Goal: Task Accomplishment & Management: Complete application form

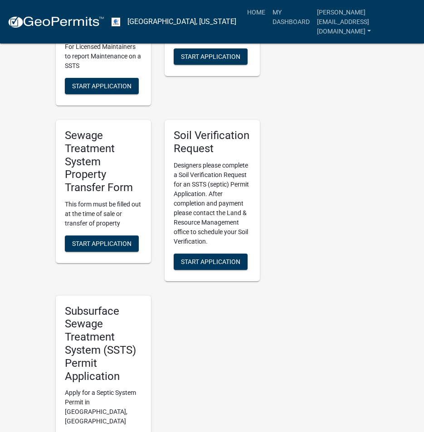
scroll to position [634, 0]
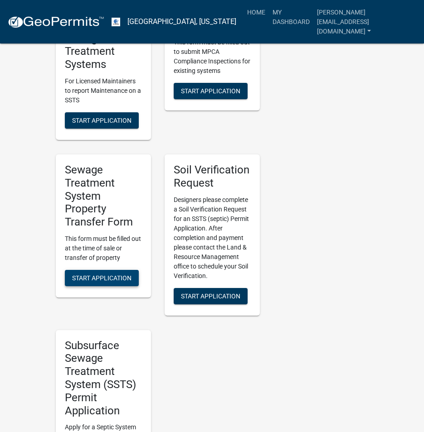
click at [97, 275] on span "Start Application" at bounding box center [101, 278] width 59 height 7
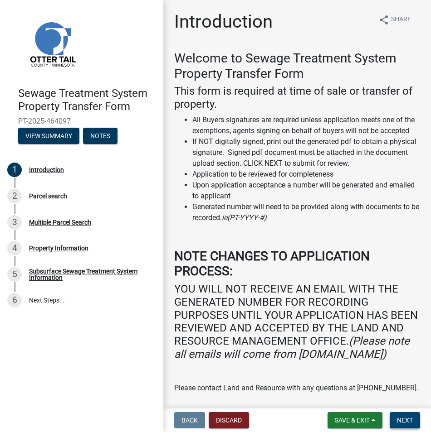
click at [402, 418] on span "Next" at bounding box center [405, 420] width 16 height 7
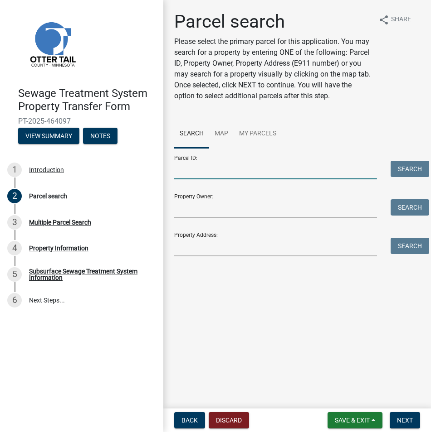
click at [196, 169] on input "Parcel ID:" at bounding box center [275, 170] width 203 height 19
paste input "71-003-99-0952-000"
type input "71-003-99-0952-000"
click at [407, 170] on button "Search" at bounding box center [409, 169] width 39 height 16
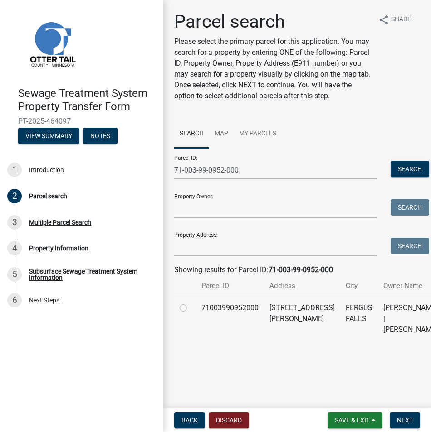
drag, startPoint x: 180, startPoint y: 320, endPoint x: 207, endPoint y: 329, distance: 27.8
click at [190, 303] on label at bounding box center [190, 303] width 0 height 0
click at [190, 309] on input "radio" at bounding box center [193, 306] width 6 height 6
radio input "true"
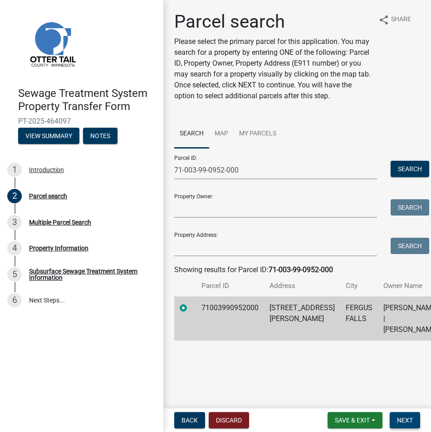
click at [404, 417] on span "Next" at bounding box center [405, 420] width 16 height 7
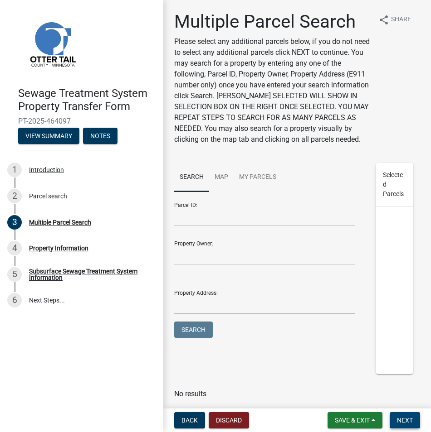
click at [401, 419] on span "Next" at bounding box center [405, 420] width 16 height 7
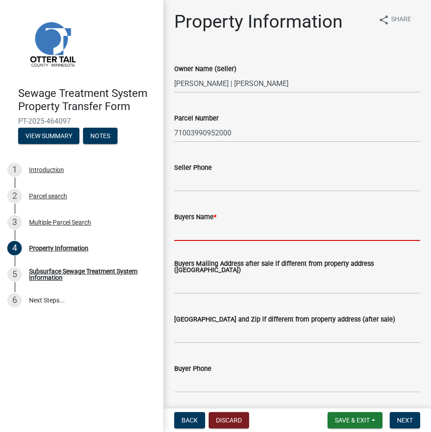
click at [184, 230] on input "Buyers Name *" at bounding box center [297, 232] width 246 height 19
paste input "[PERSON_NAME] and [PERSON_NAME]"
type input "[PERSON_NAME] and [PERSON_NAME]"
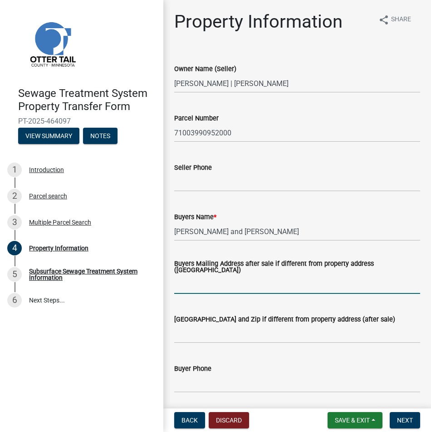
drag, startPoint x: 207, startPoint y: 291, endPoint x: 162, endPoint y: 277, distance: 46.9
click at [207, 291] on input "Buyers Mailing Address after sale if different from property address ([GEOGRAPH…" at bounding box center [297, 285] width 246 height 19
paste input "[STREET_ADDRESS][PERSON_NAME]"
type input "[STREET_ADDRESS][PERSON_NAME]"
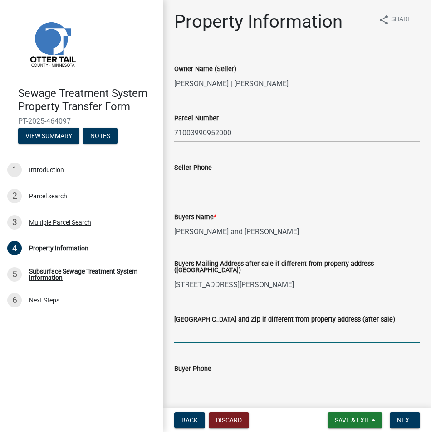
click at [191, 334] on input "[GEOGRAPHIC_DATA] and Zip if different from property address (after sale)" at bounding box center [297, 334] width 246 height 19
paste input "Fergus Falls"
type input "[GEOGRAPHIC_DATA]"
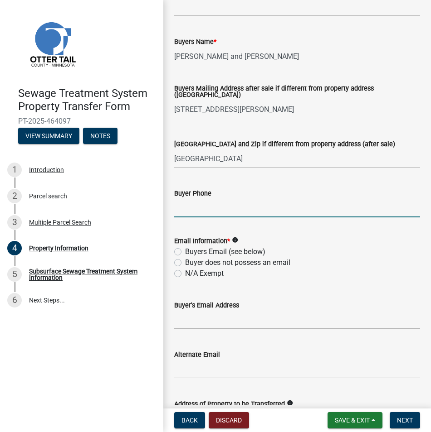
scroll to position [181, 0]
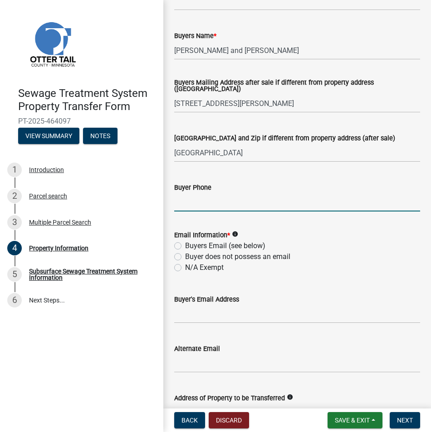
click at [185, 266] on label "N/A Exempt" at bounding box center [204, 267] width 39 height 11
click at [185, 266] on input "N/A Exempt" at bounding box center [188, 265] width 6 height 6
radio input "true"
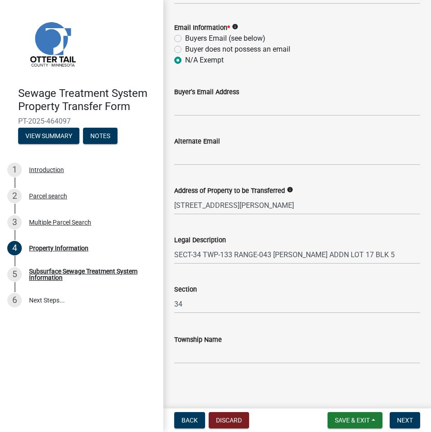
scroll to position [391, 0]
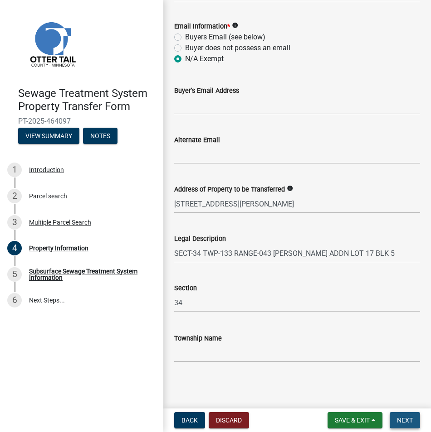
click at [406, 420] on span "Next" at bounding box center [405, 420] width 16 height 7
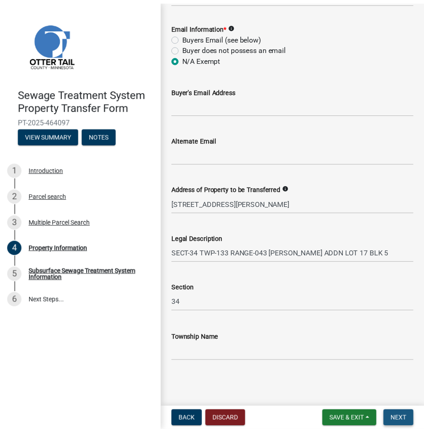
scroll to position [0, 0]
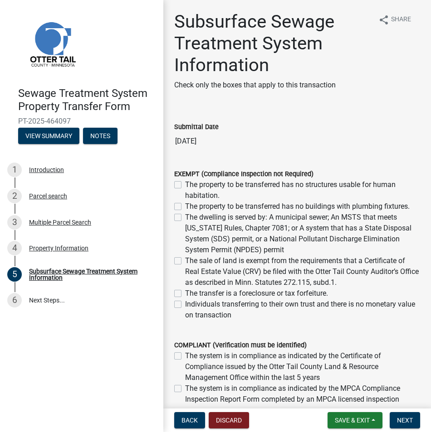
click at [185, 218] on label "The dwelling is served by: A municipal sewer; An MSTS that meets [US_STATE] Rul…" at bounding box center [302, 234] width 235 height 44
click at [185, 218] on input "The dwelling is served by: A municipal sewer; An MSTS that meets [US_STATE] Rul…" at bounding box center [188, 215] width 6 height 6
checkbox input "true"
checkbox input "false"
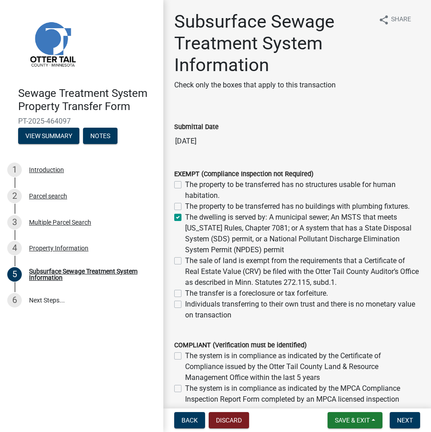
checkbox input "true"
checkbox input "false"
click at [401, 421] on span "Next" at bounding box center [405, 420] width 16 height 7
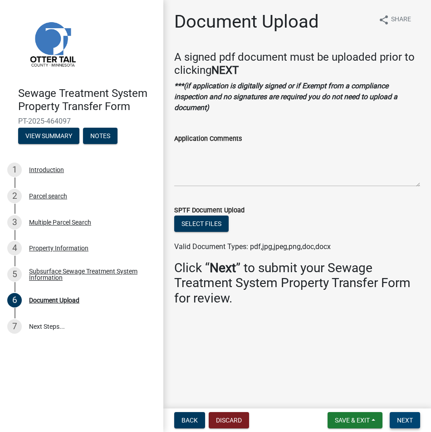
click at [403, 421] on span "Next" at bounding box center [405, 420] width 16 height 7
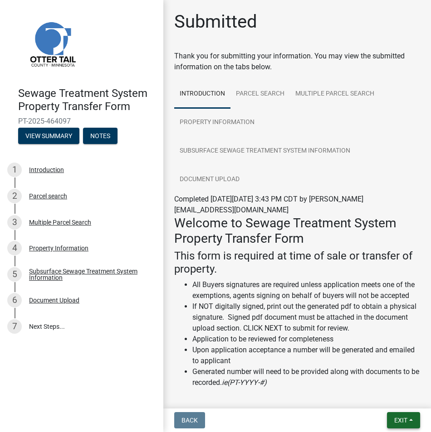
click at [403, 421] on span "Exit" at bounding box center [400, 420] width 13 height 7
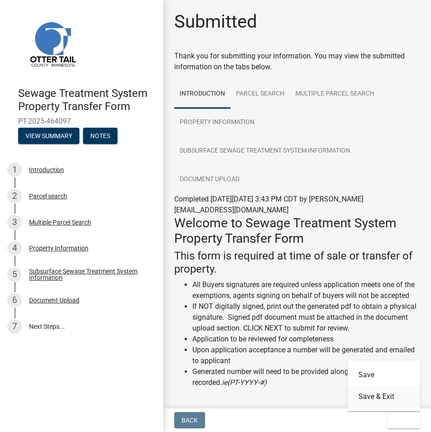
click at [393, 397] on button "Save & Exit" at bounding box center [383, 397] width 73 height 22
